Goal: Communication & Community: Ask a question

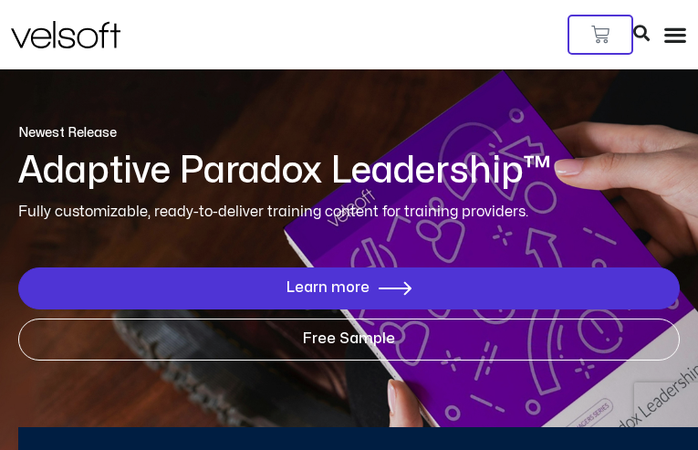
type input "**********"
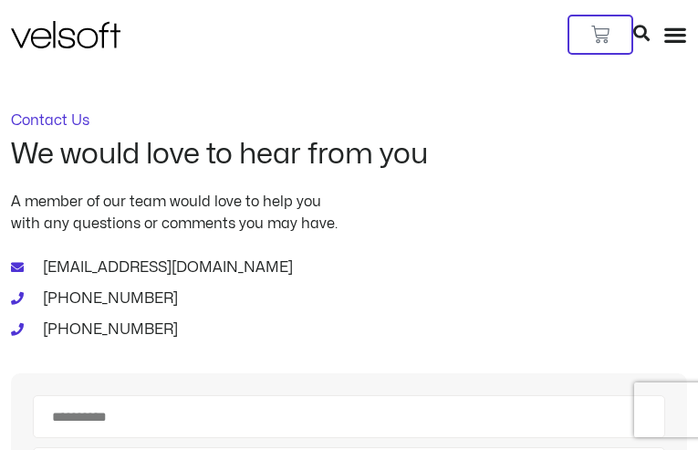
type input "*********"
type input "**********"
